Goal: Task Accomplishment & Management: Use online tool/utility

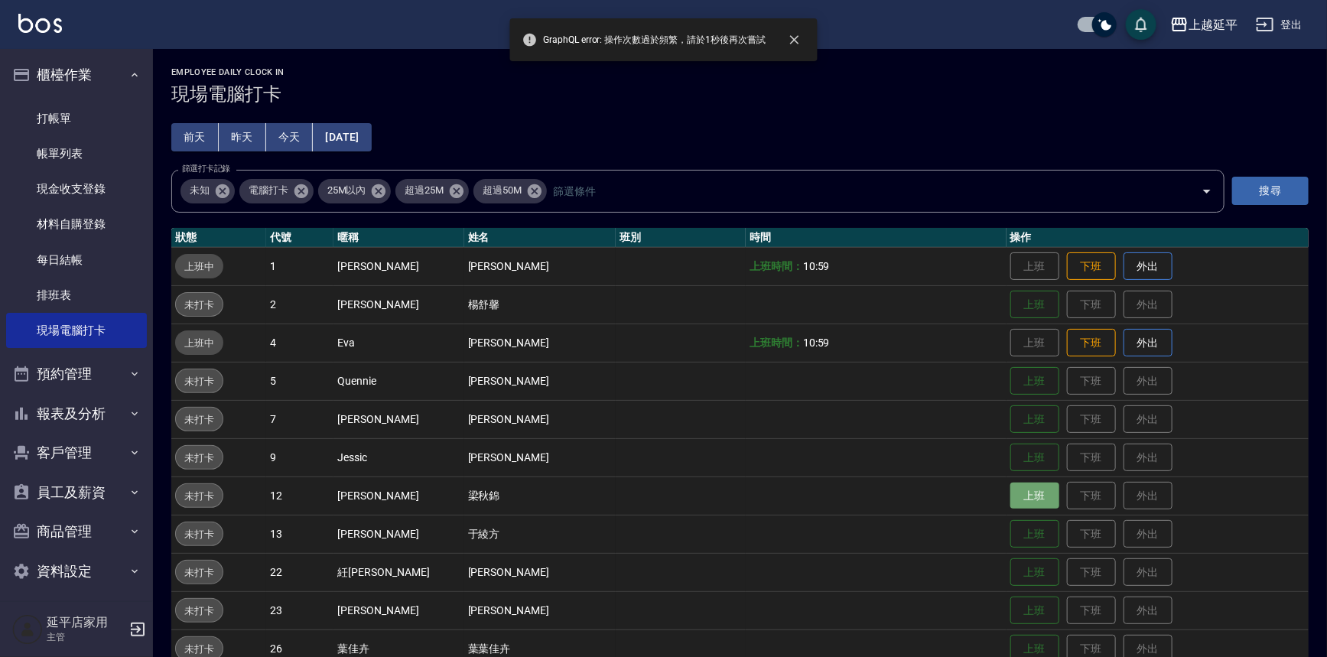
click at [1014, 492] on button "上班" at bounding box center [1035, 496] width 49 height 27
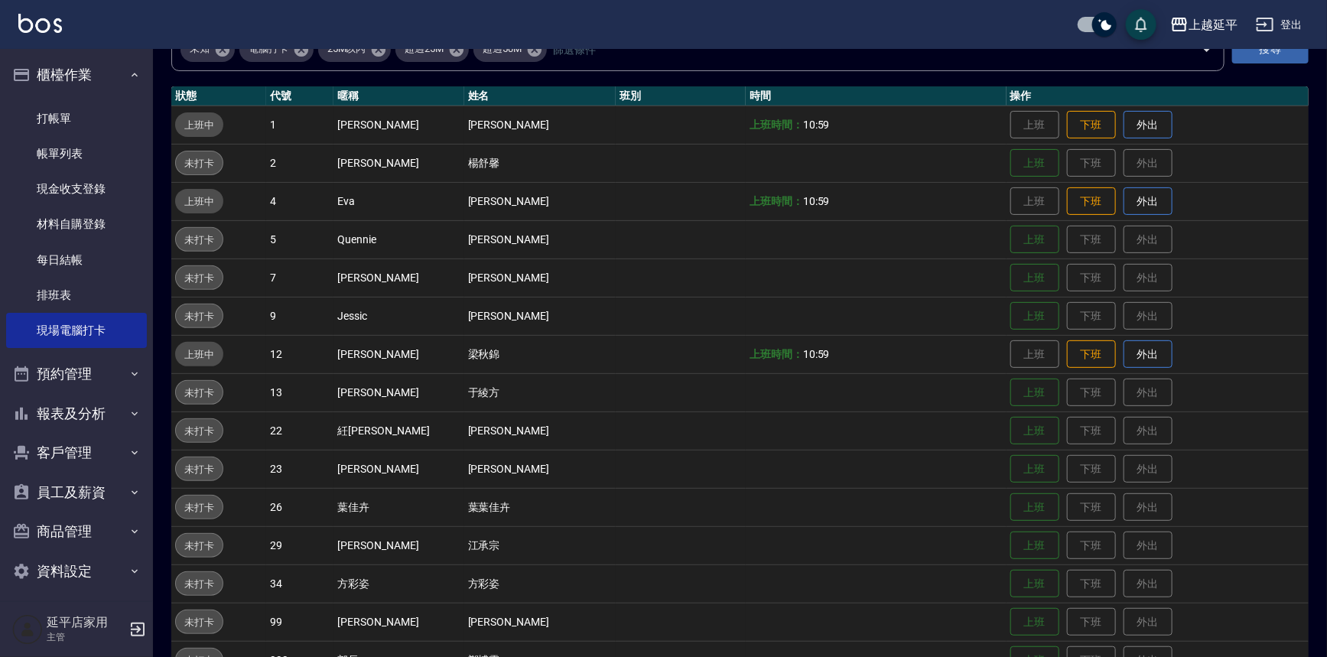
scroll to position [208, 0]
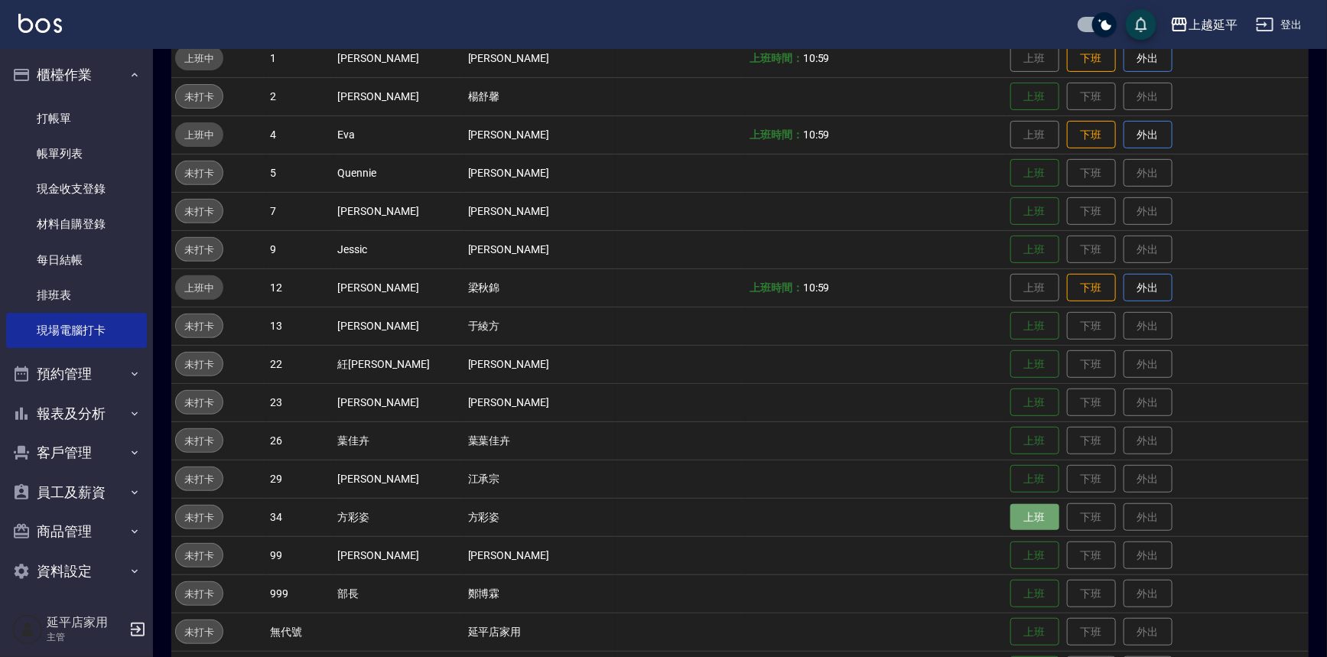
click at [1017, 508] on button "上班" at bounding box center [1035, 517] width 49 height 27
click at [1030, 166] on button "上班" at bounding box center [1035, 173] width 49 height 27
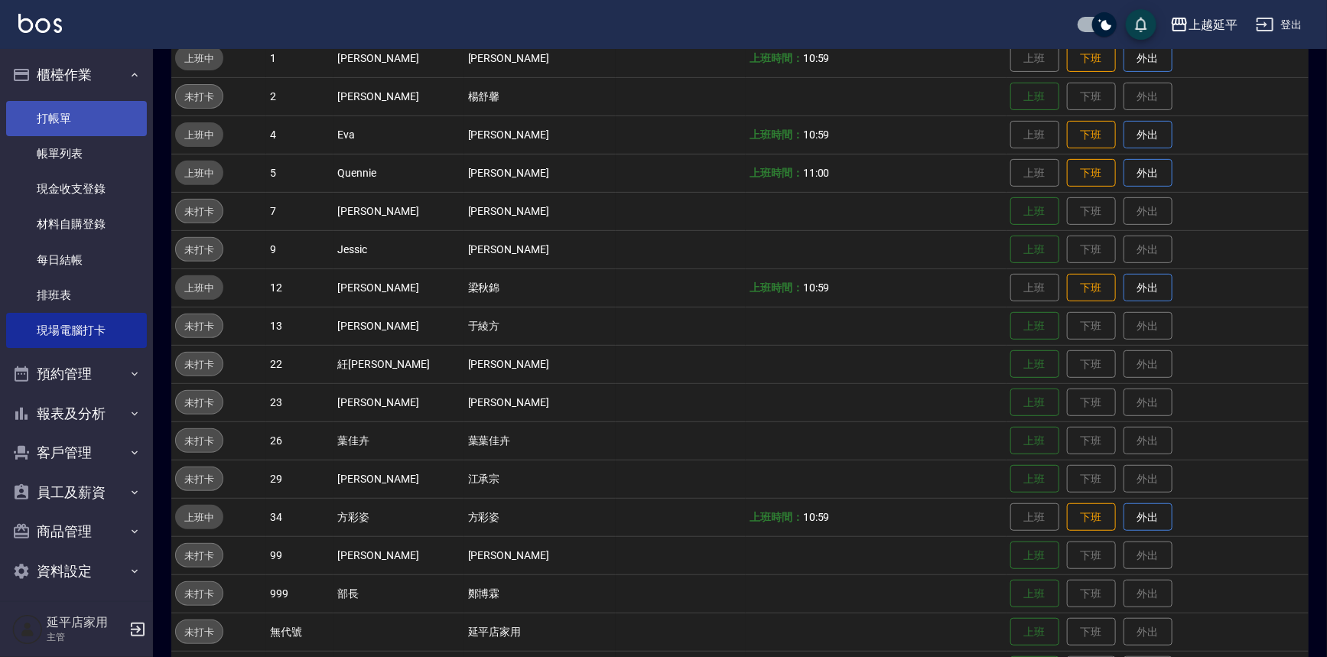
click at [44, 103] on link "打帳單" at bounding box center [76, 118] width 141 height 35
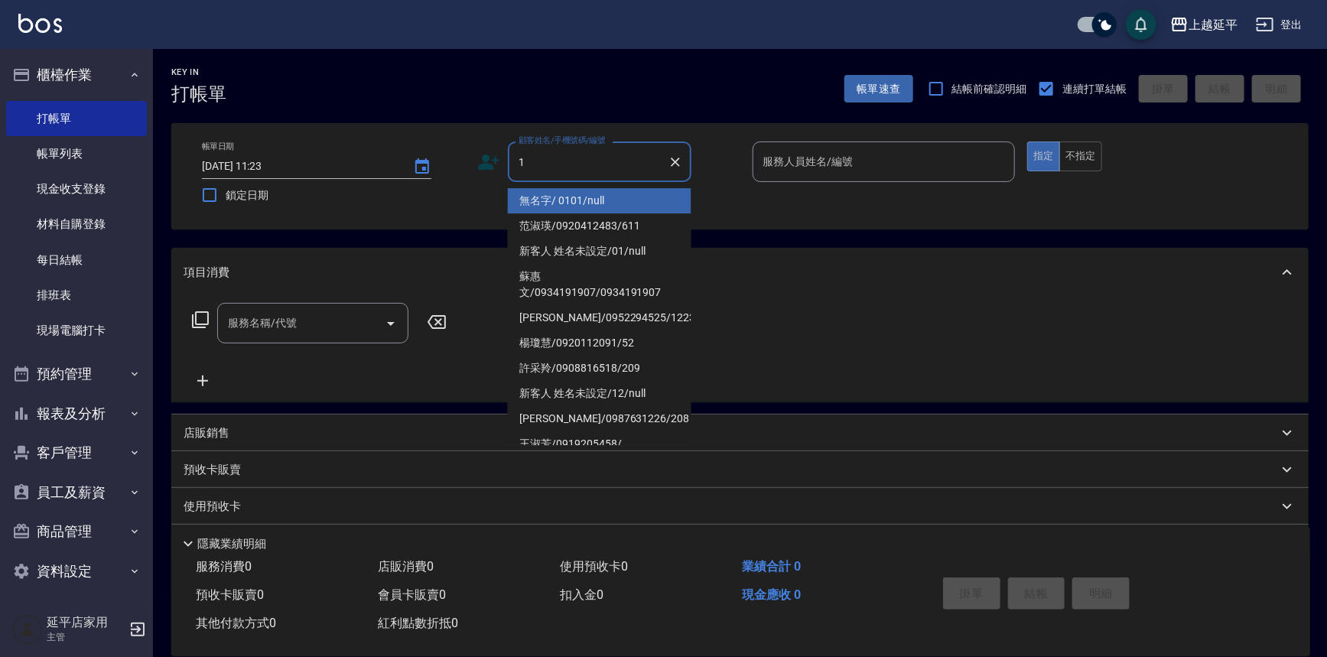
click at [551, 190] on li "無名字/ 0101/null" at bounding box center [600, 200] width 184 height 25
type input "無名字/ 0101/null"
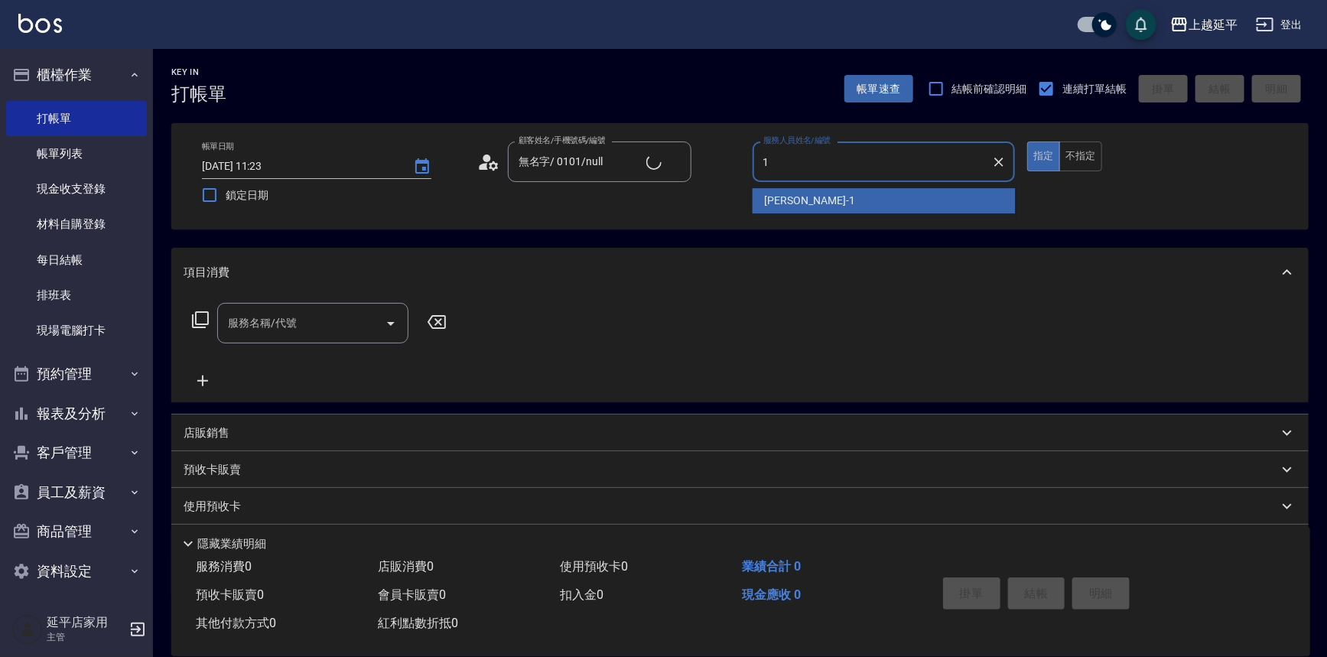
click at [812, 207] on div "[PERSON_NAME]-1" at bounding box center [884, 200] width 263 height 25
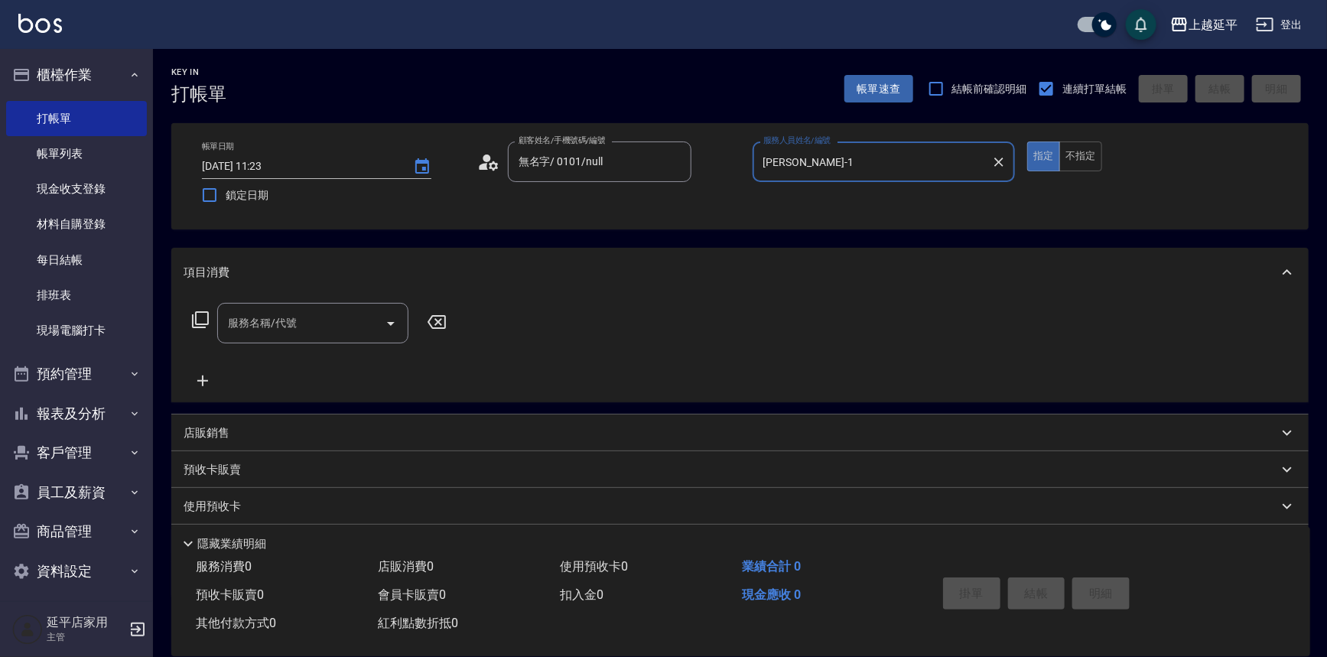
click at [392, 324] on icon "Open" at bounding box center [391, 324] width 8 height 4
type input "[PERSON_NAME]-1"
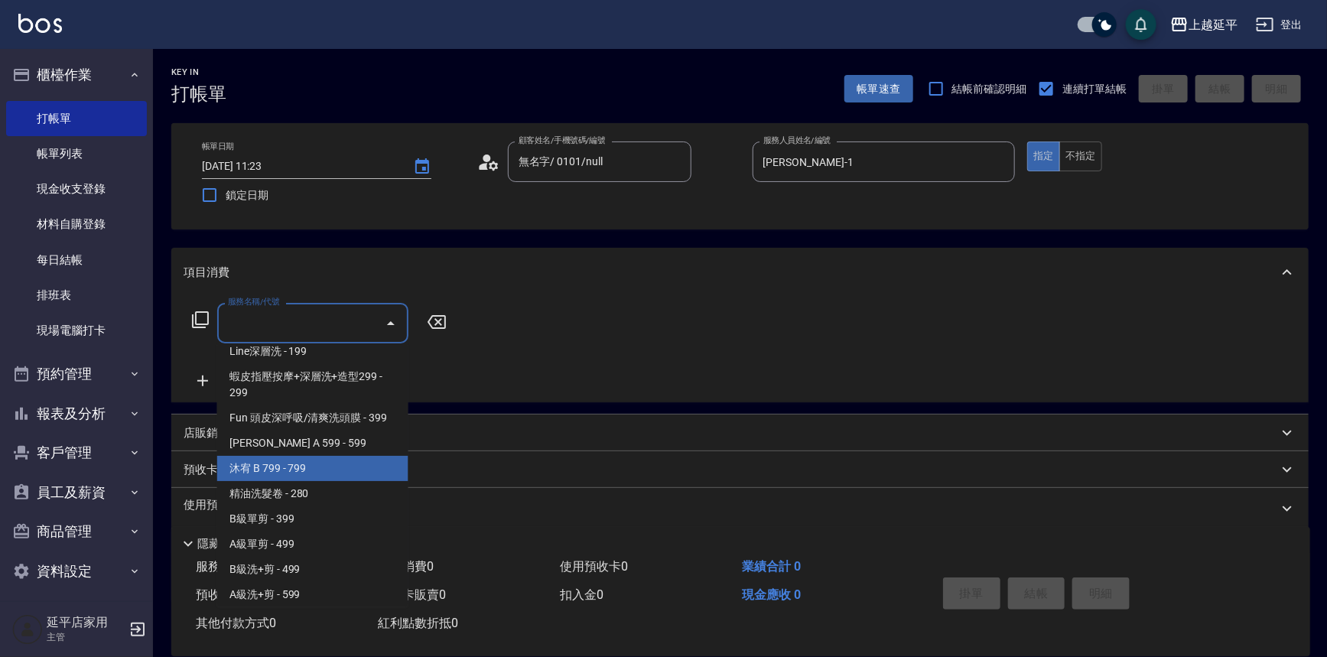
scroll to position [347, 0]
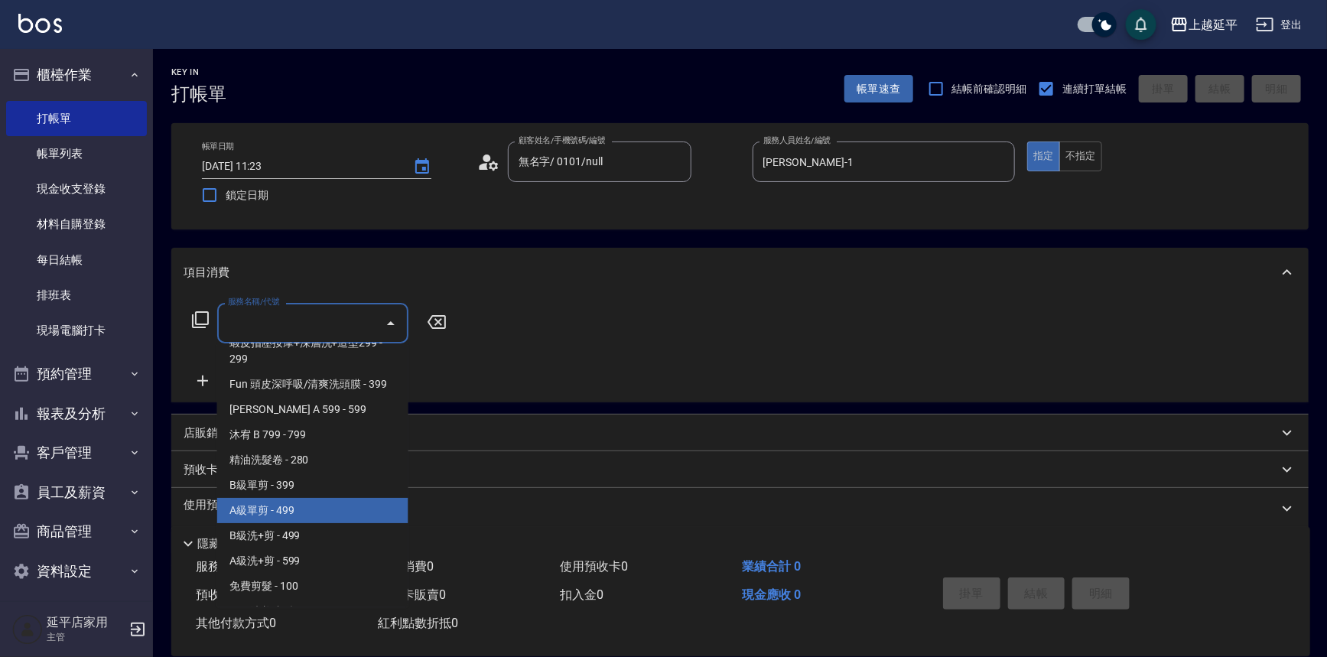
click at [272, 518] on span "A級單剪 - 499" at bounding box center [312, 510] width 191 height 25
type input "A級單剪(202)"
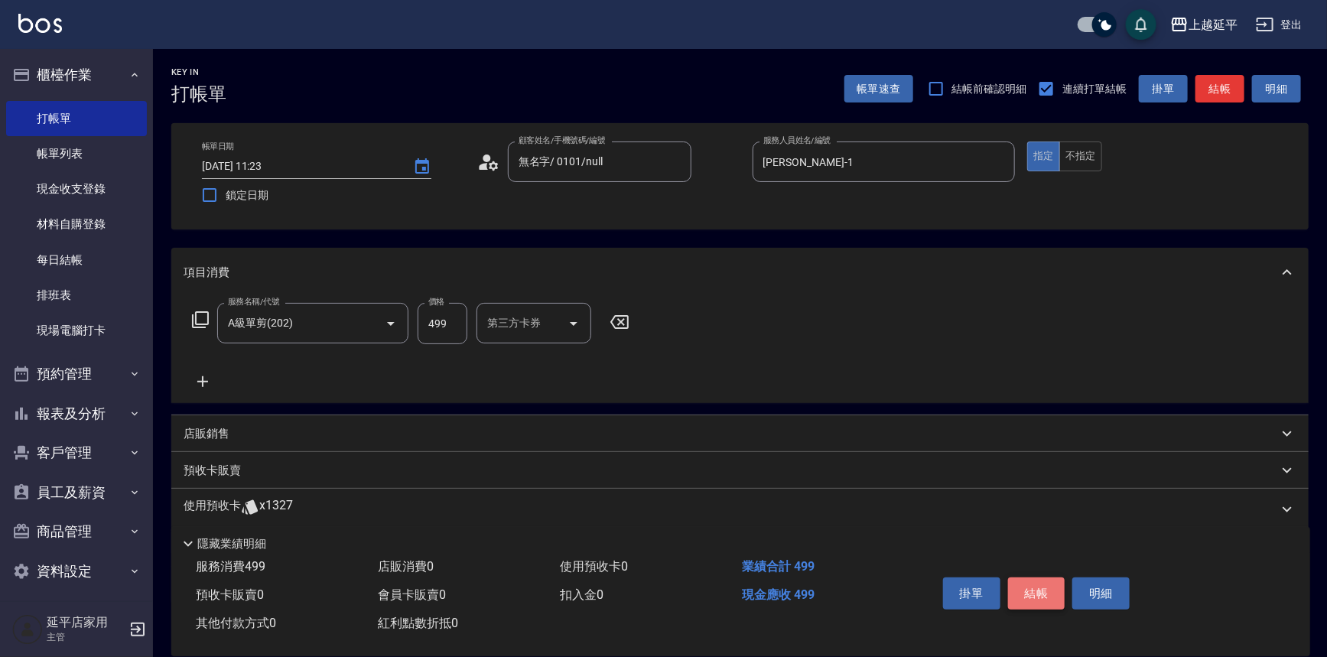
click at [1051, 600] on button "結帳" at bounding box center [1036, 594] width 57 height 32
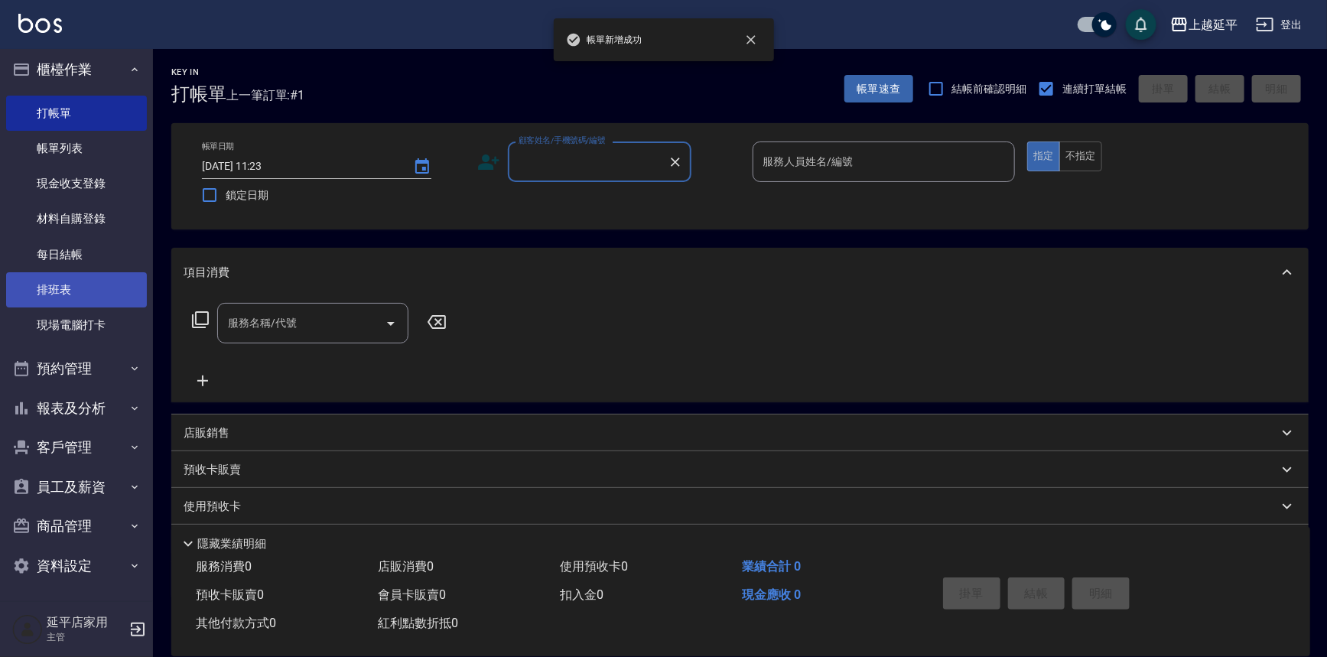
scroll to position [8, 0]
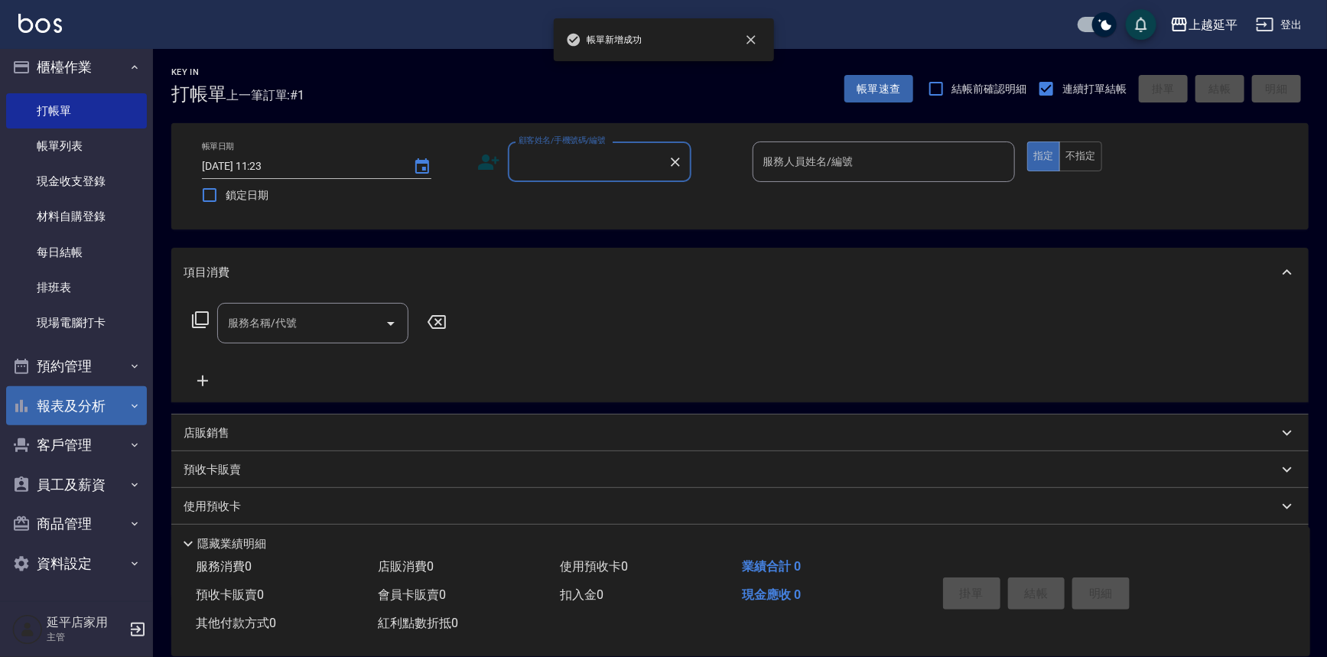
click at [83, 405] on button "報表及分析" at bounding box center [76, 406] width 141 height 40
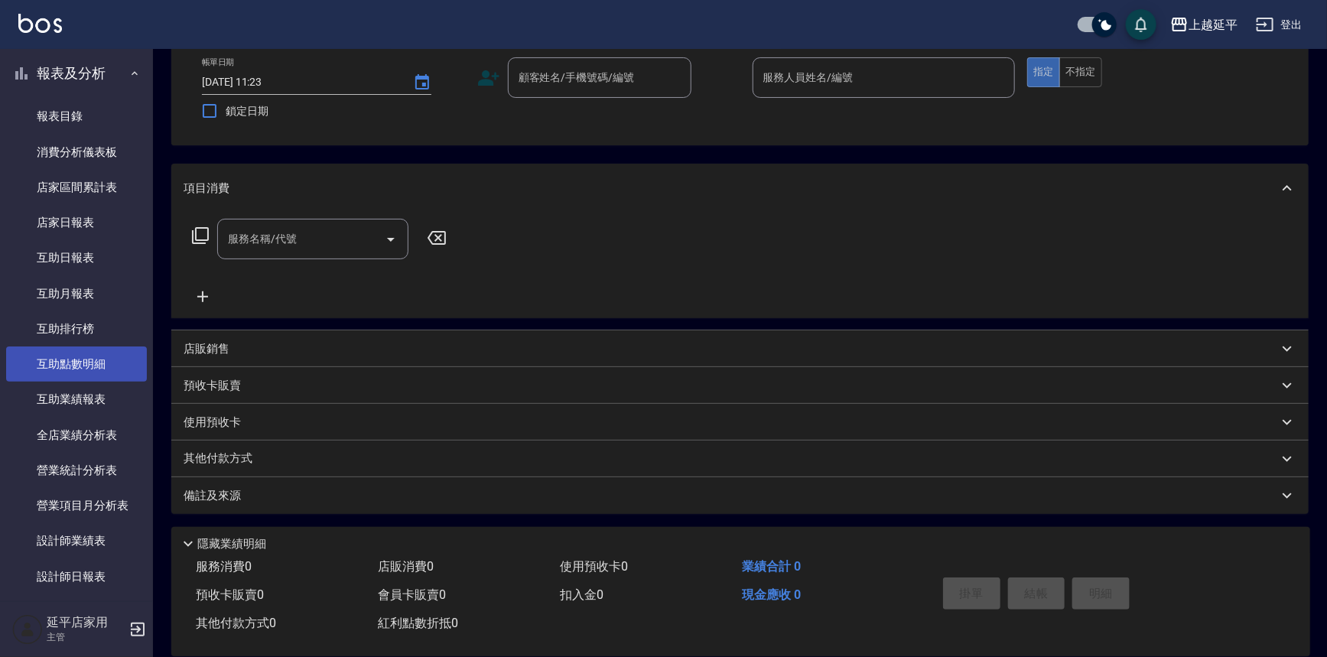
scroll to position [425, 0]
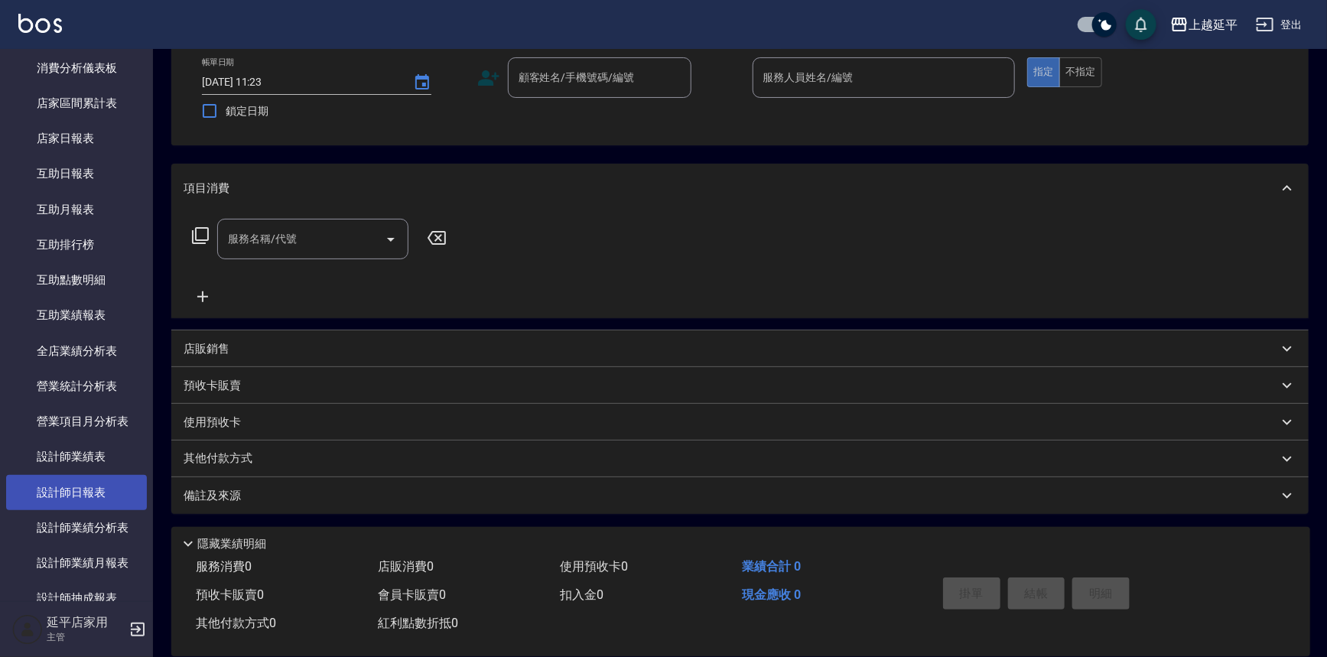
click at [90, 485] on link "設計師日報表" at bounding box center [76, 492] width 141 height 35
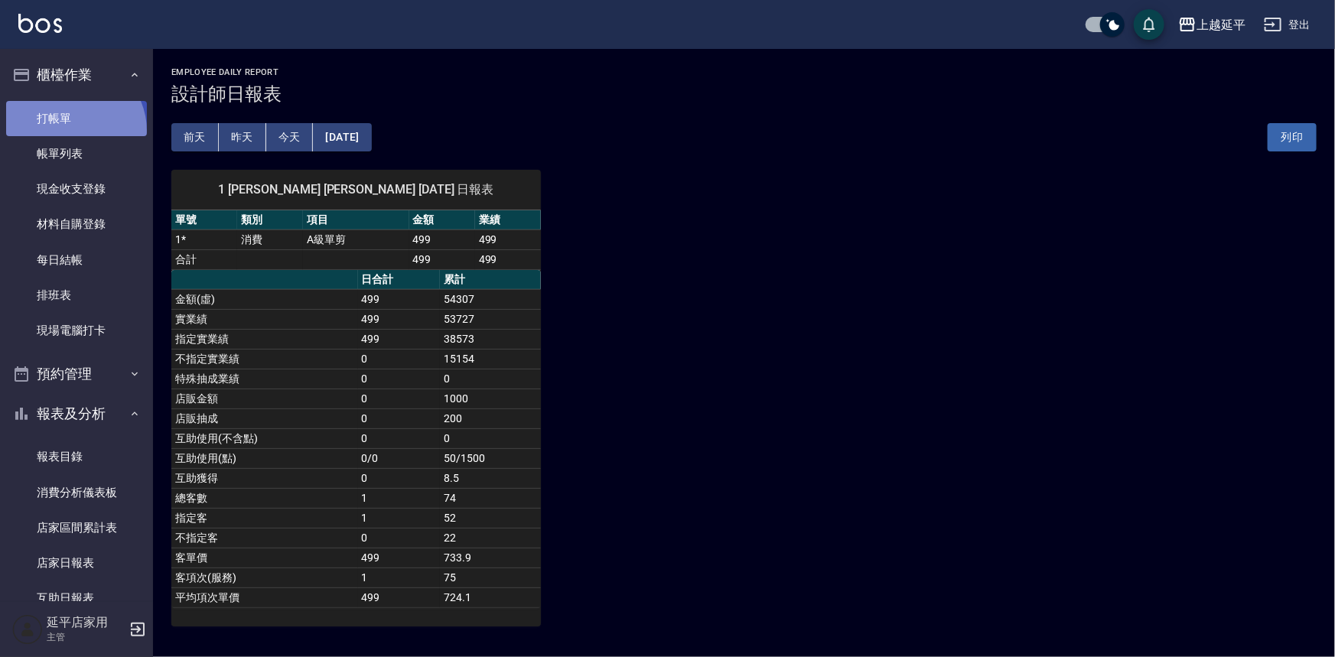
click at [73, 130] on link "打帳單" at bounding box center [76, 118] width 141 height 35
